Goal: Information Seeking & Learning: Find specific page/section

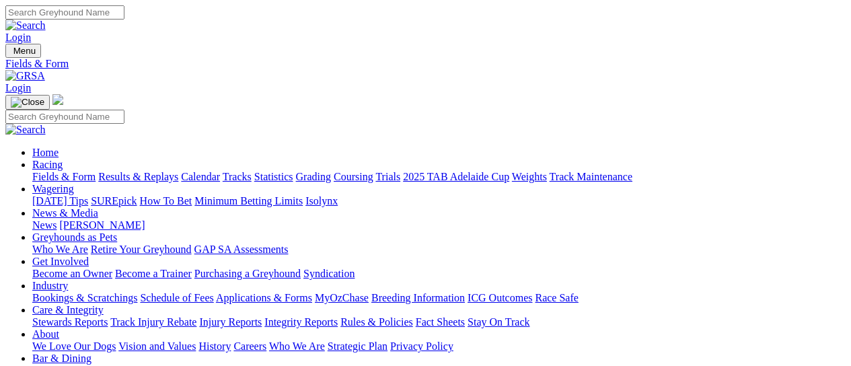
scroll to position [329, 0]
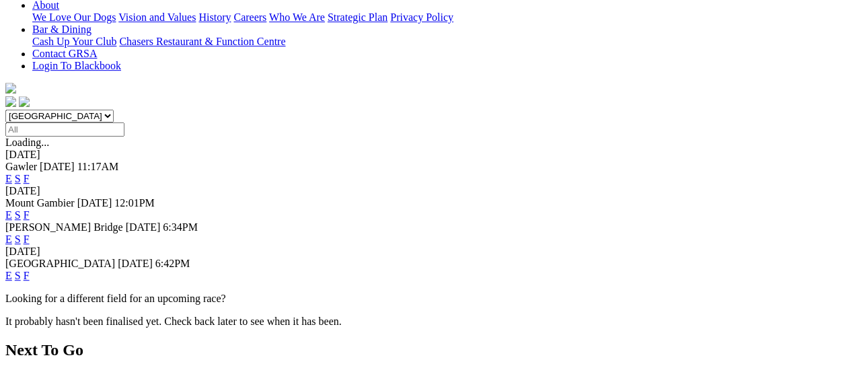
click at [30, 270] on link "F" at bounding box center [27, 275] width 6 height 11
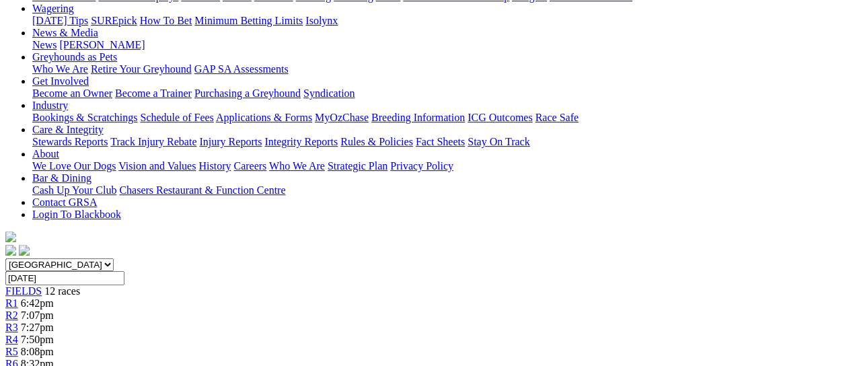
scroll to position [179, 0]
